Goal: Information Seeking & Learning: Learn about a topic

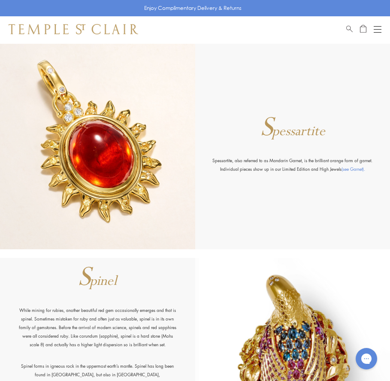
scroll to position [5163, 0]
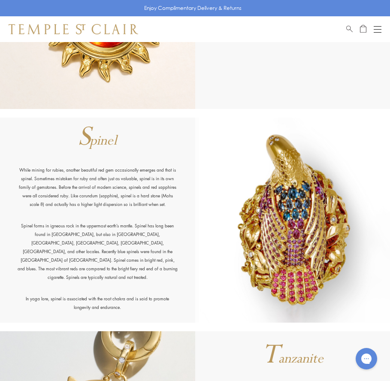
click at [302, 218] on img at bounding box center [292, 221] width 195 height 206
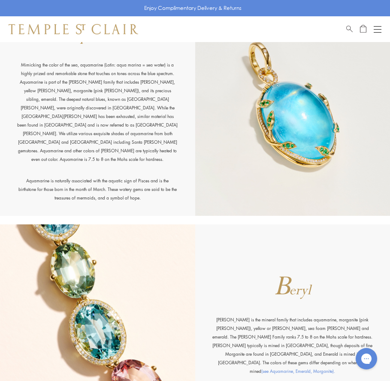
scroll to position [0, 0]
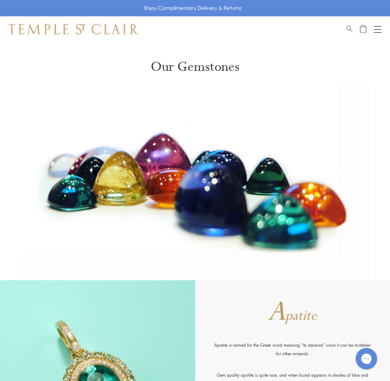
click at [377, 30] on button "Open navigation" at bounding box center [378, 29] width 8 height 10
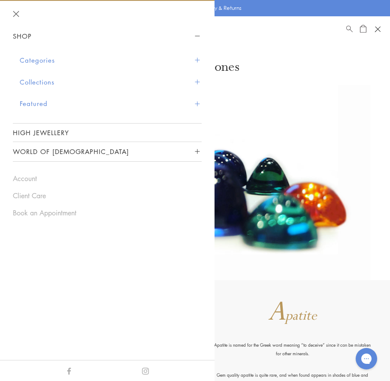
click at [95, 151] on button "World of [DEMOGRAPHIC_DATA]" at bounding box center [107, 151] width 189 height 19
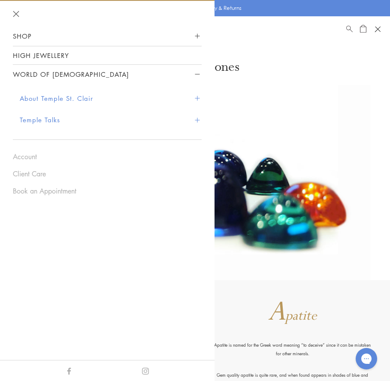
click at [97, 98] on button "About Temple St. Clair" at bounding box center [111, 99] width 182 height 22
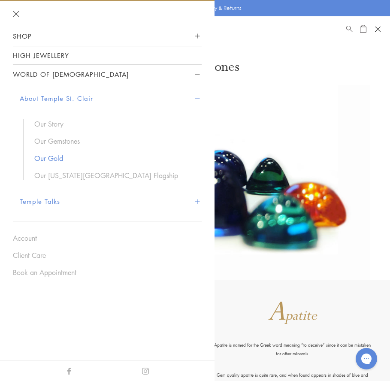
click at [61, 157] on link "Our Gold" at bounding box center [113, 158] width 159 height 9
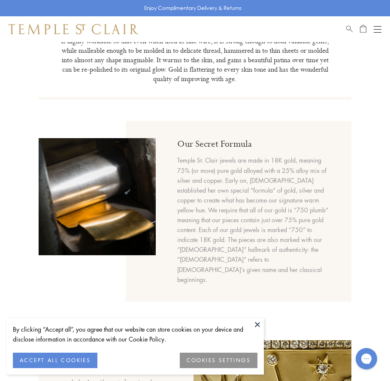
scroll to position [130, 0]
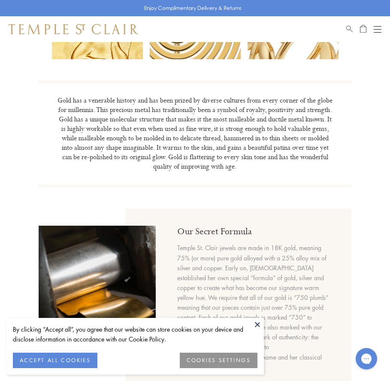
click at [376, 32] on div "Open navigation" at bounding box center [378, 32] width 8 height 0
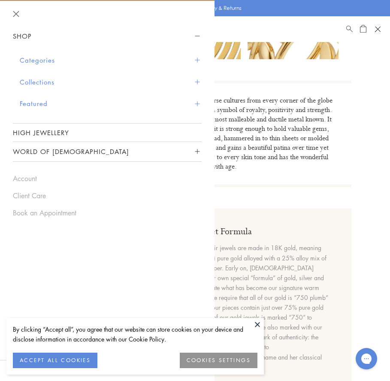
click at [146, 148] on button "World of [DEMOGRAPHIC_DATA]" at bounding box center [107, 151] width 189 height 19
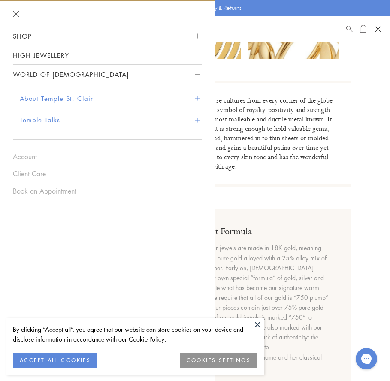
click at [153, 106] on button "About Temple St. Clair" at bounding box center [111, 99] width 182 height 22
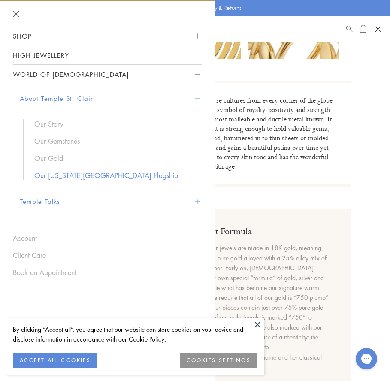
click at [144, 176] on link "Our [US_STATE][GEOGRAPHIC_DATA] Flagship" at bounding box center [113, 175] width 159 height 9
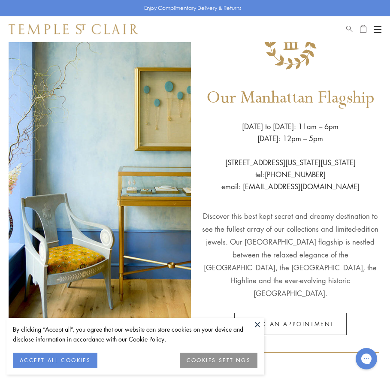
scroll to position [38, 0]
